Goal: Transaction & Acquisition: Book appointment/travel/reservation

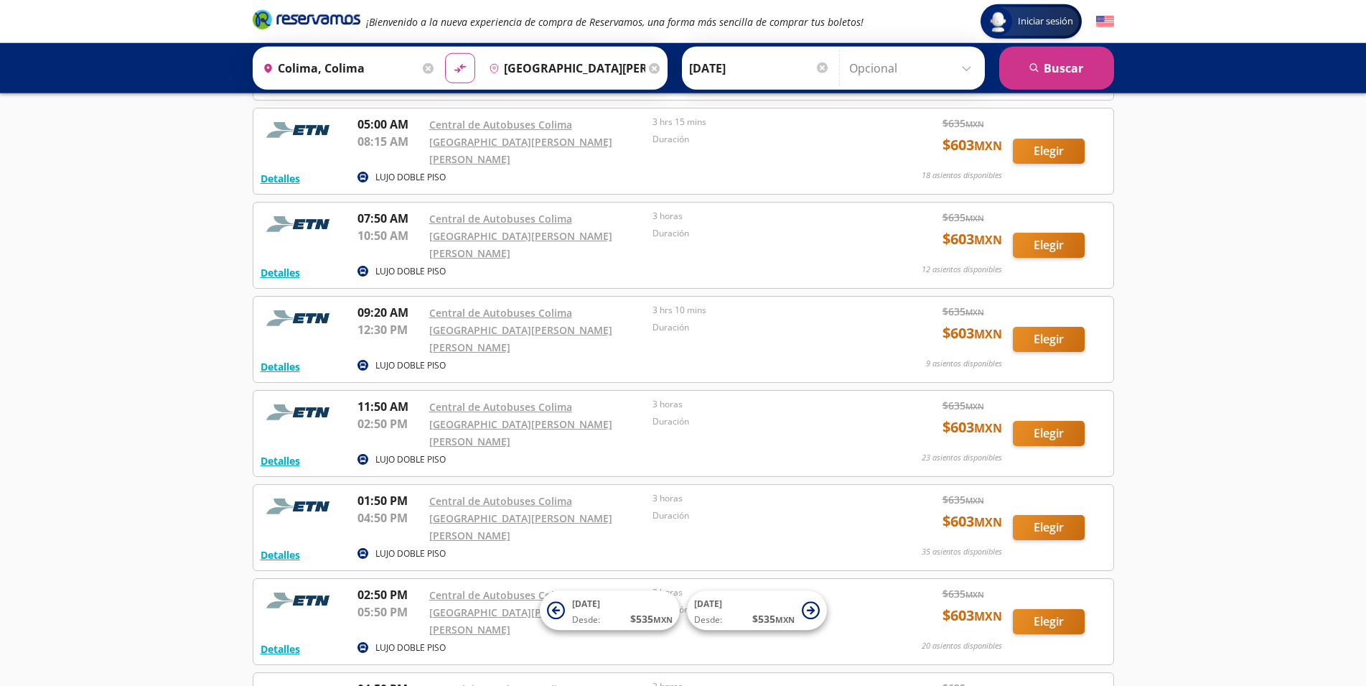
scroll to position [255, 0]
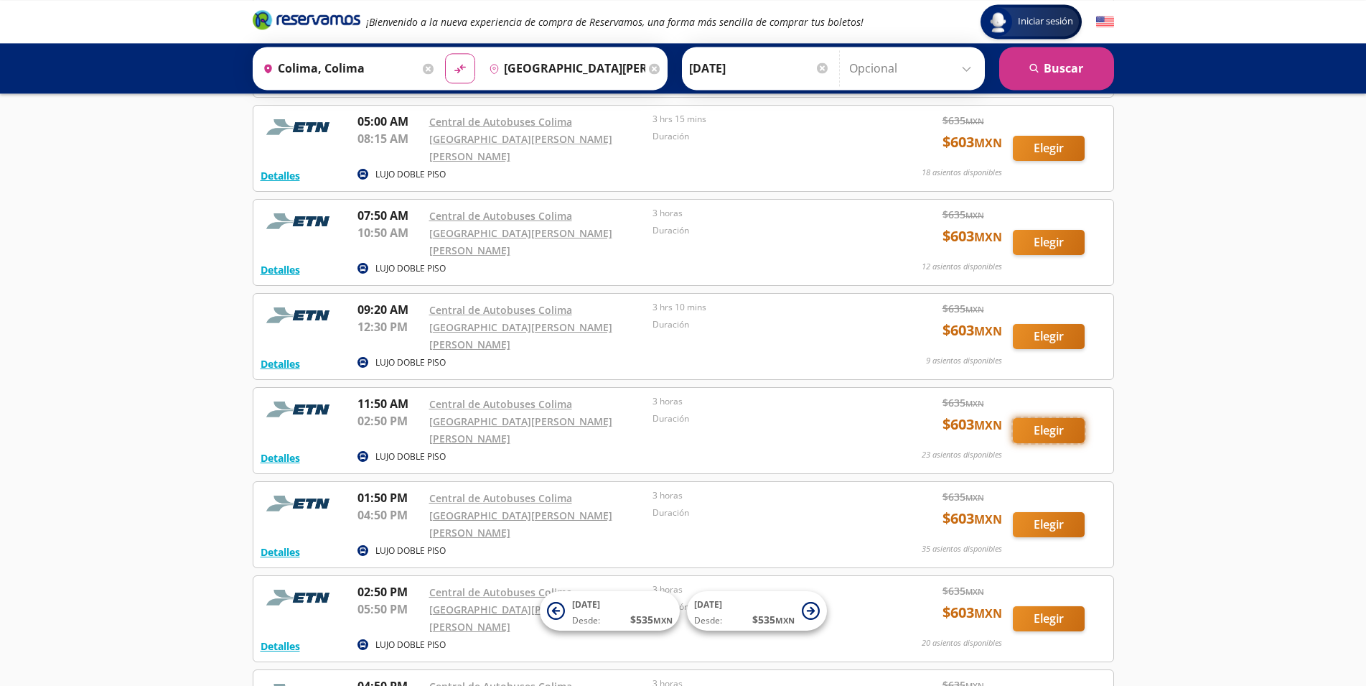
click at [1059, 418] on button "Elegir" at bounding box center [1049, 430] width 72 height 25
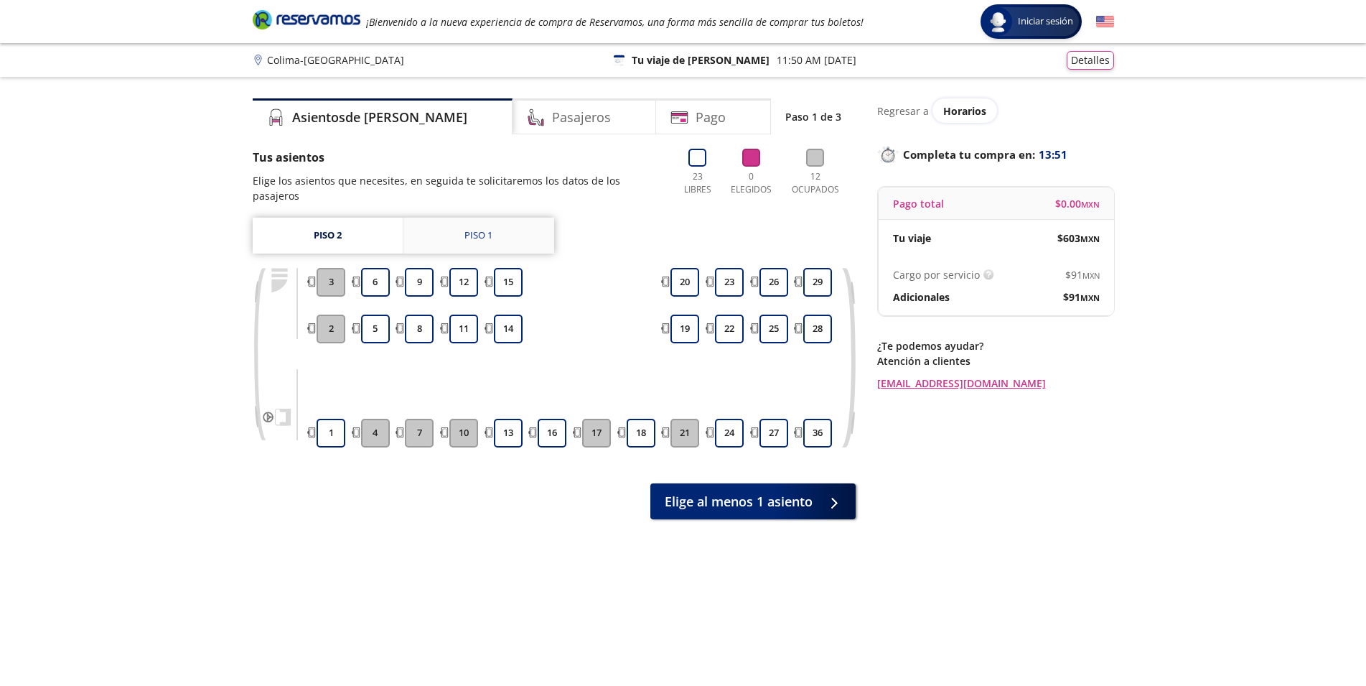
click at [483, 228] on div "Piso 1" at bounding box center [478, 235] width 28 height 14
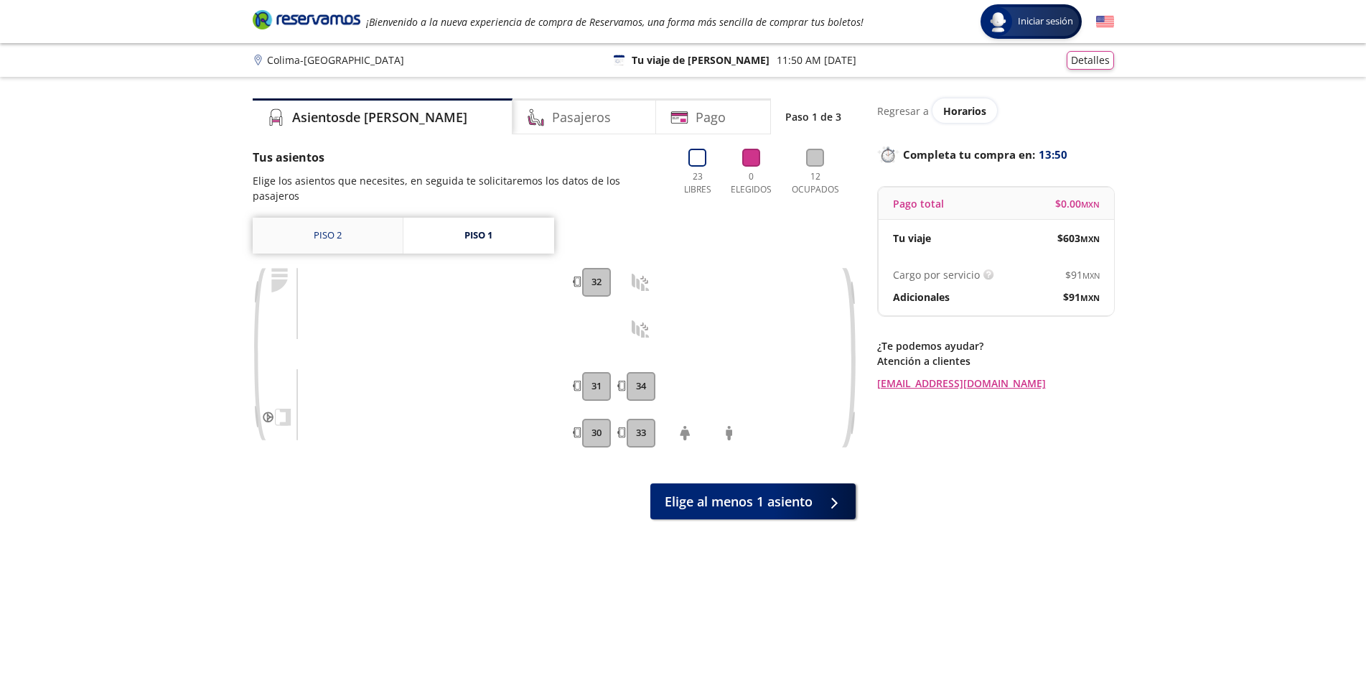
click at [339, 225] on link "Piso 2" at bounding box center [328, 235] width 150 height 36
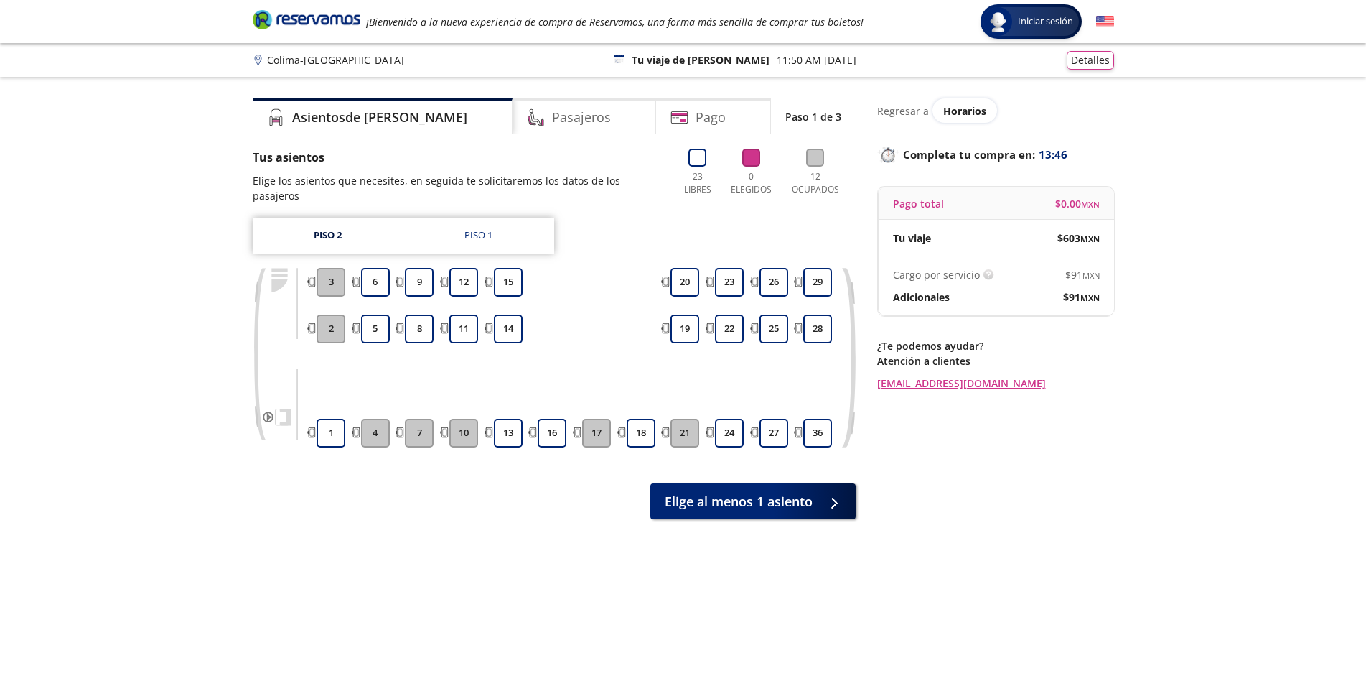
click at [465, 418] on button "10" at bounding box center [463, 432] width 29 height 29
click at [467, 418] on button "10" at bounding box center [463, 432] width 29 height 29
click at [464, 421] on button "10" at bounding box center [463, 432] width 29 height 29
click at [515, 418] on button "13" at bounding box center [508, 432] width 29 height 29
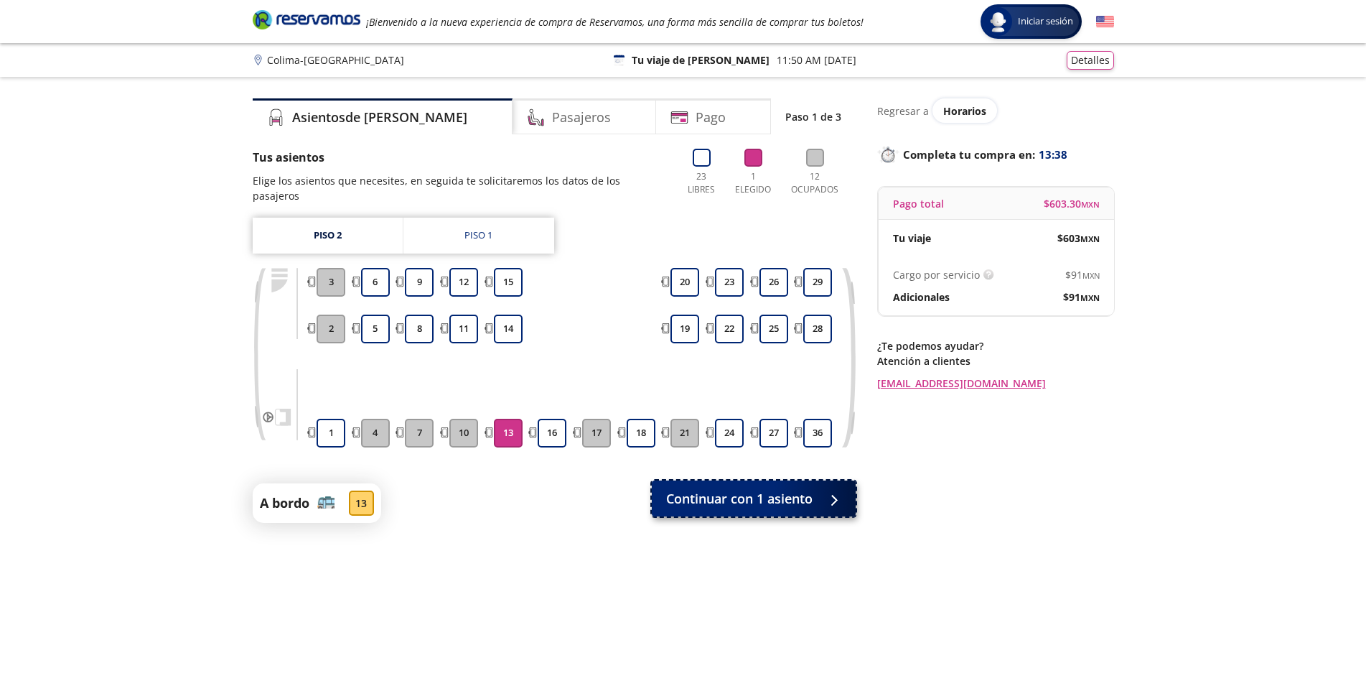
click at [731, 489] on span "Continuar con 1 asiento" at bounding box center [739, 498] width 146 height 19
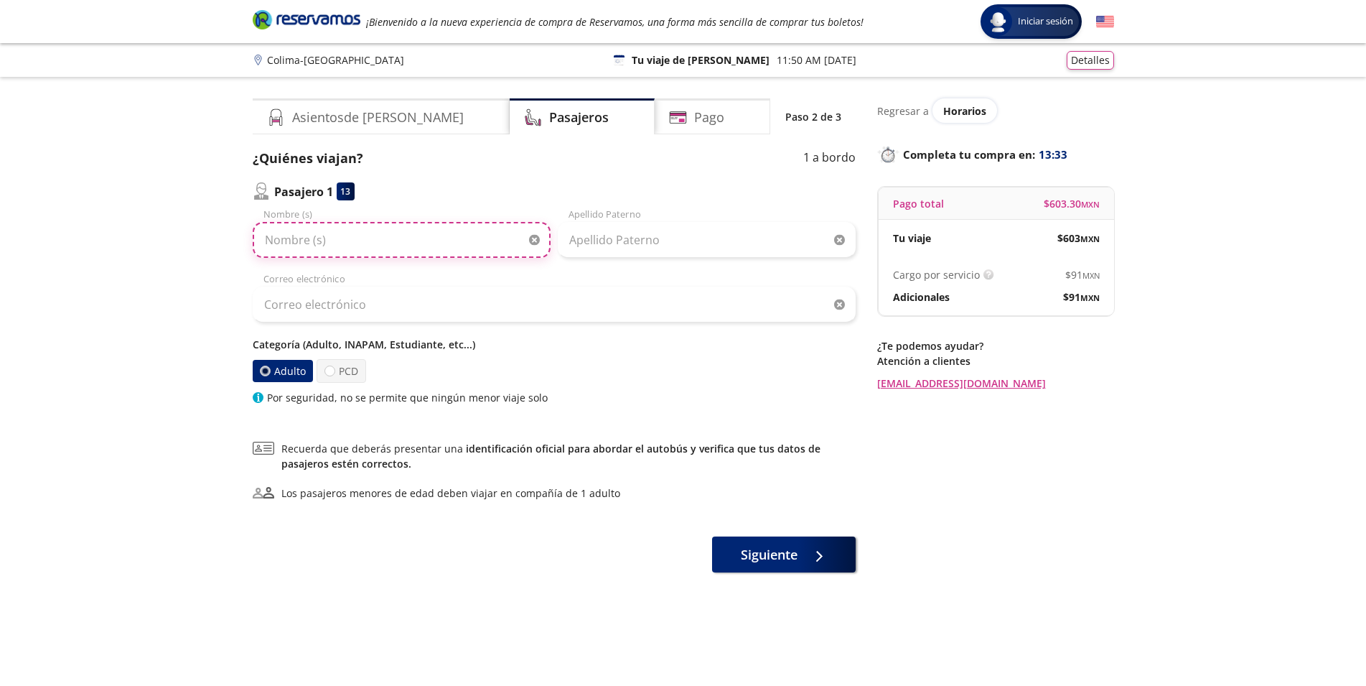
click at [342, 238] on input "Nombre (s)" at bounding box center [402, 240] width 298 height 36
type input "[PERSON_NAME]"
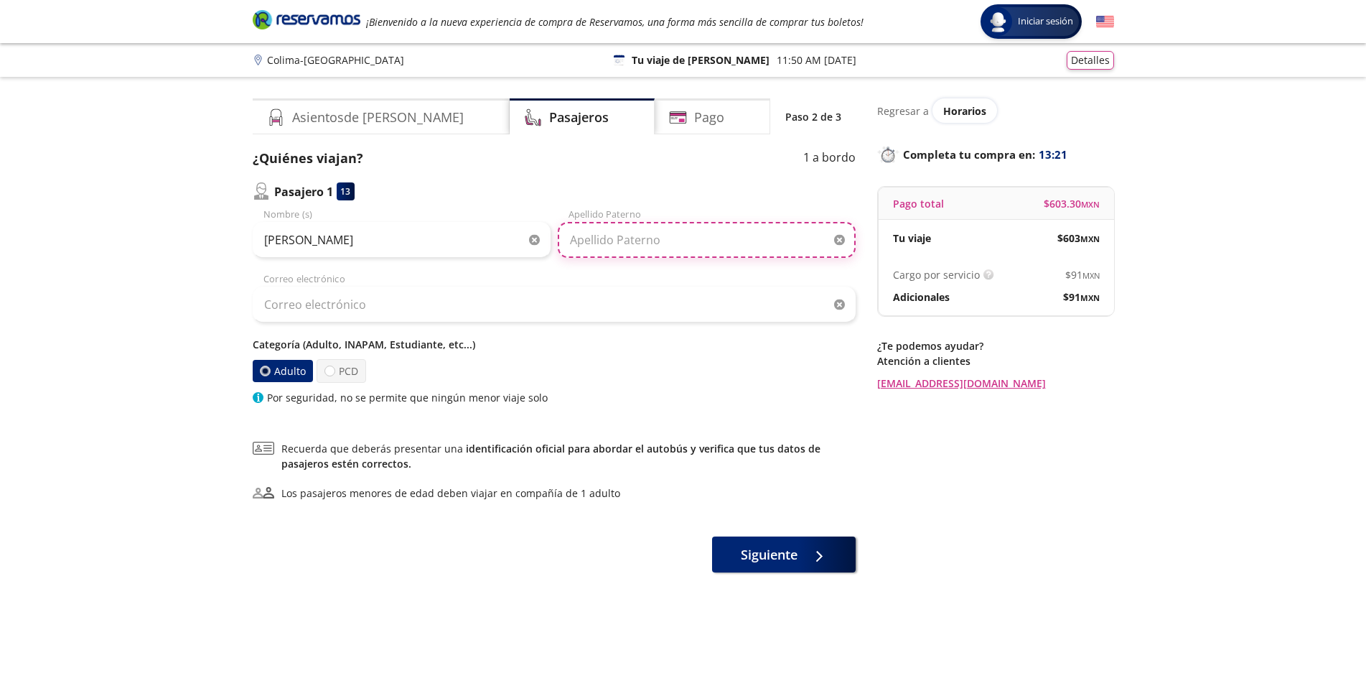
click at [631, 246] on input "Apellido Paterno" at bounding box center [707, 240] width 298 height 36
type input "[PERSON_NAME]"
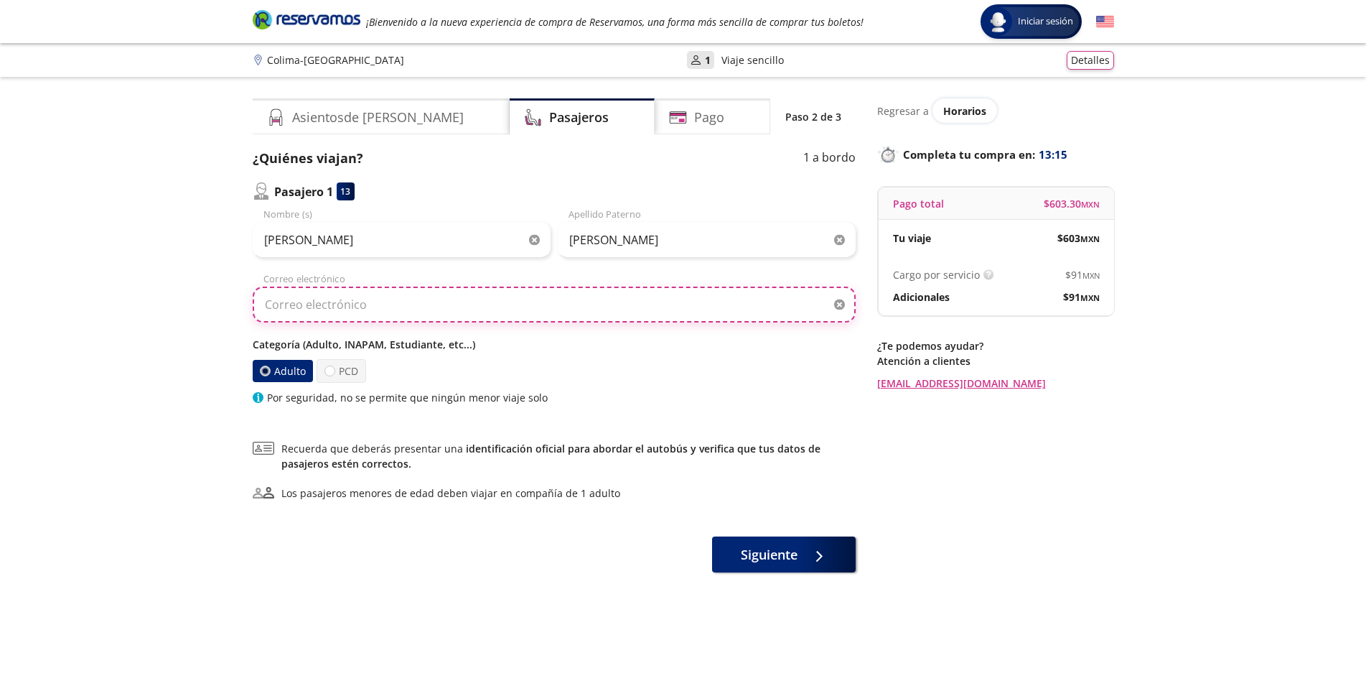
click at [393, 301] on input "Correo electrónico" at bounding box center [554, 304] width 603 height 36
type input "[EMAIL_ADDRESS][DOMAIN_NAME]"
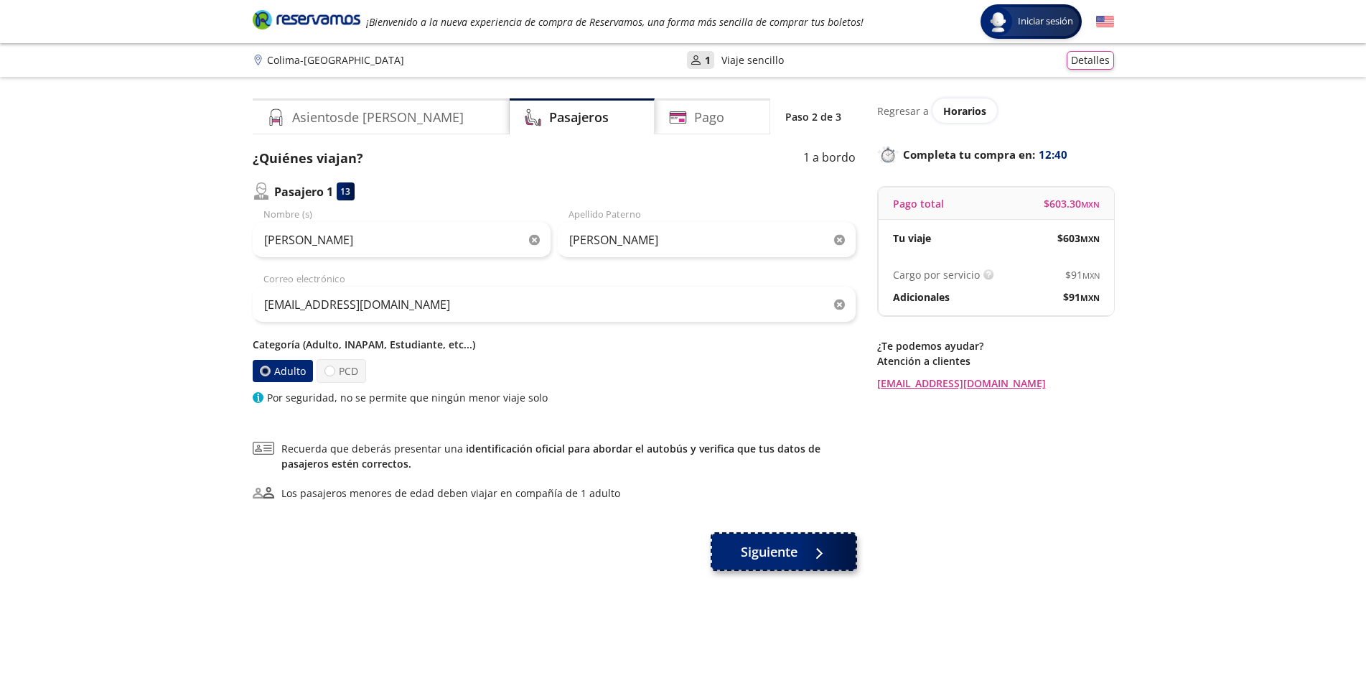
click at [777, 552] on span "Siguiente" at bounding box center [769, 551] width 57 height 19
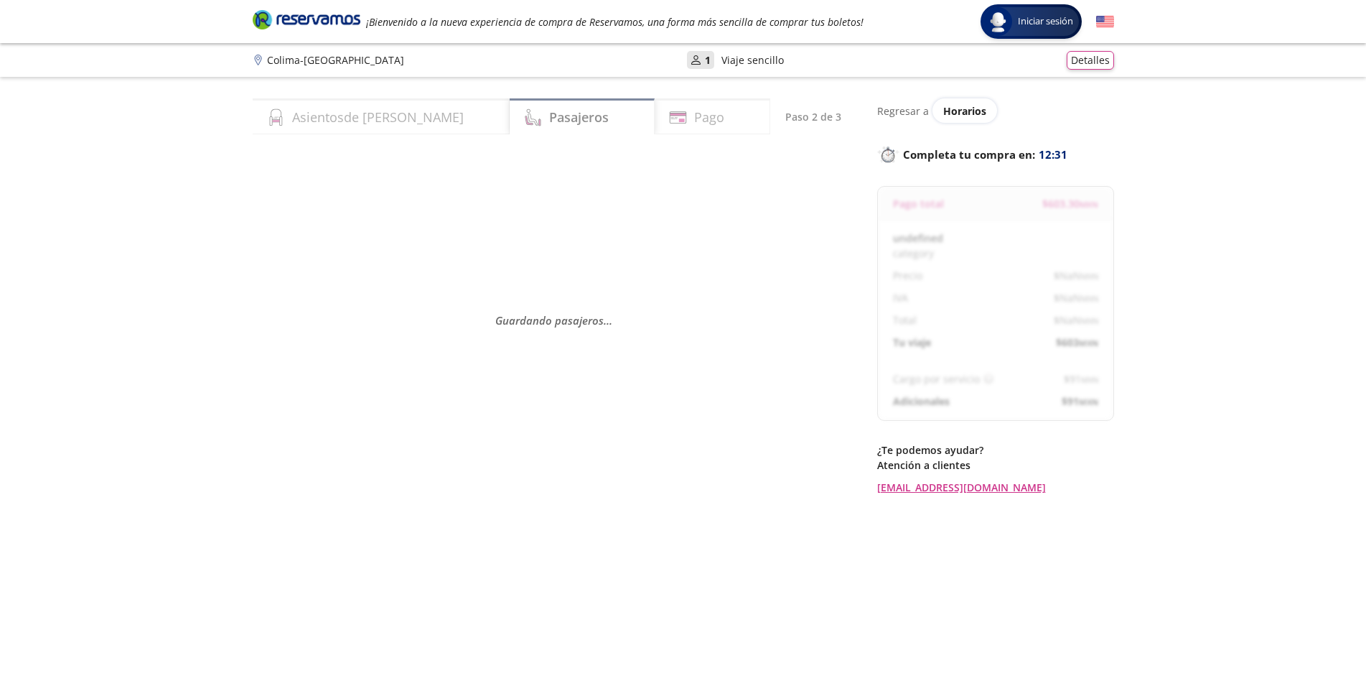
select select "MX"
